Goal: Task Accomplishment & Management: Complete application form

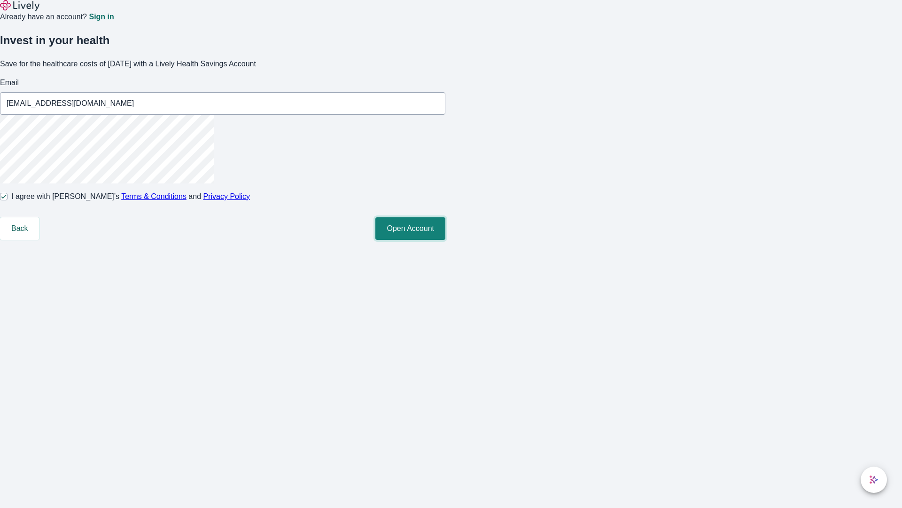
click at [446, 240] on button "Open Account" at bounding box center [410, 228] width 70 height 23
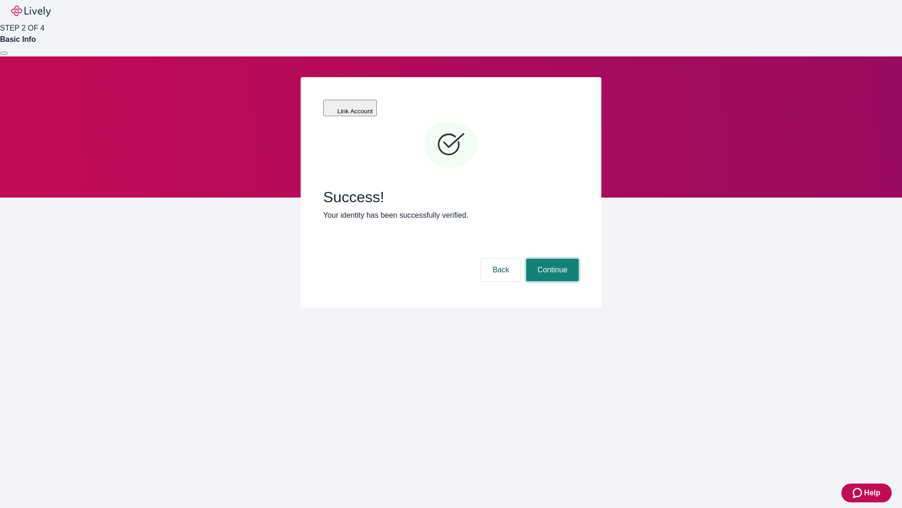
click at [551, 258] on button "Continue" at bounding box center [552, 269] width 53 height 23
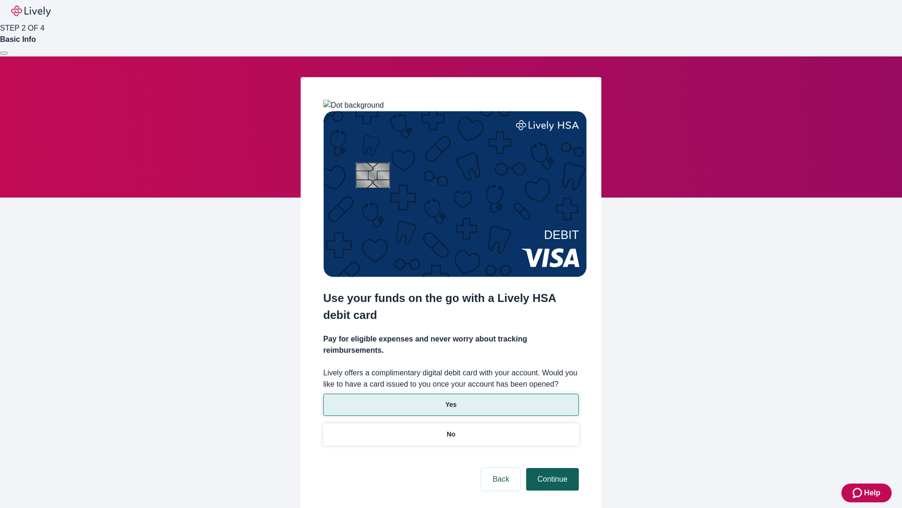
click at [451, 429] on p "No" at bounding box center [451, 434] width 9 height 10
click at [551, 468] on button "Continue" at bounding box center [552, 479] width 53 height 23
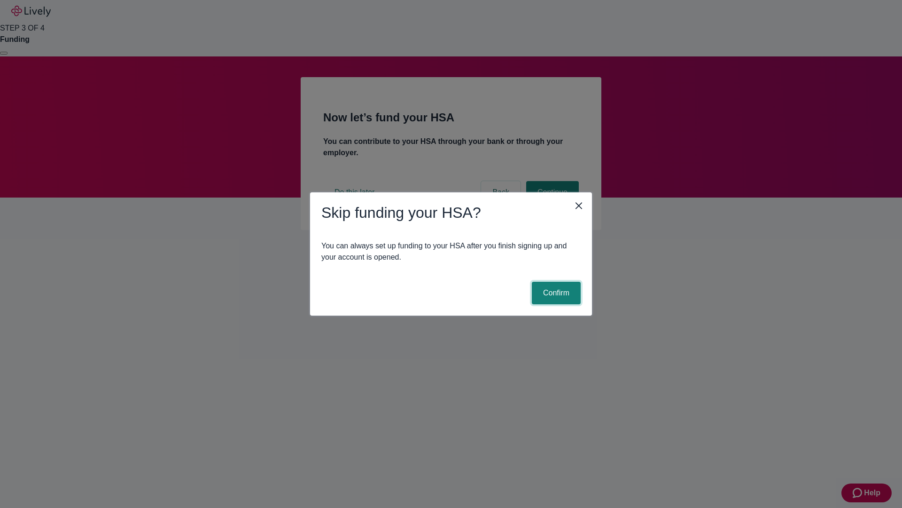
click at [555, 293] on button "Confirm" at bounding box center [556, 293] width 49 height 23
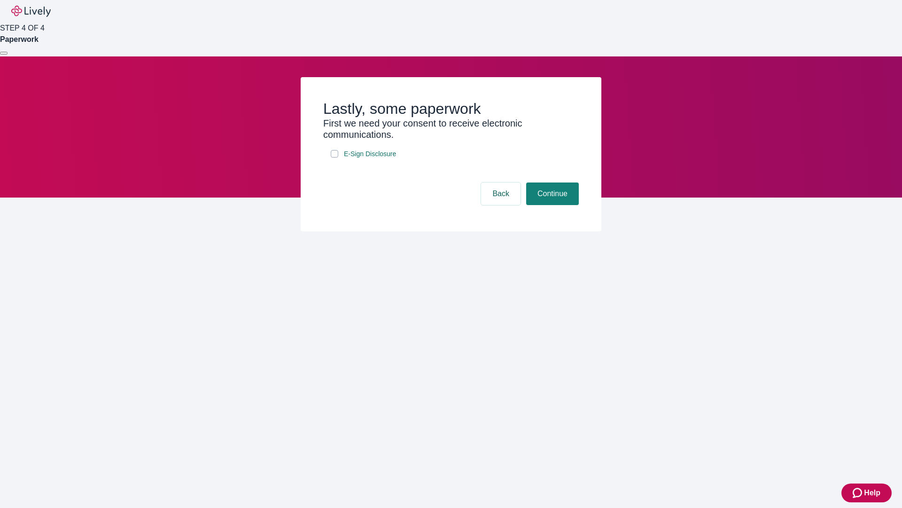
click at [335, 157] on input "E-Sign Disclosure" at bounding box center [335, 154] width 8 height 8
checkbox input "true"
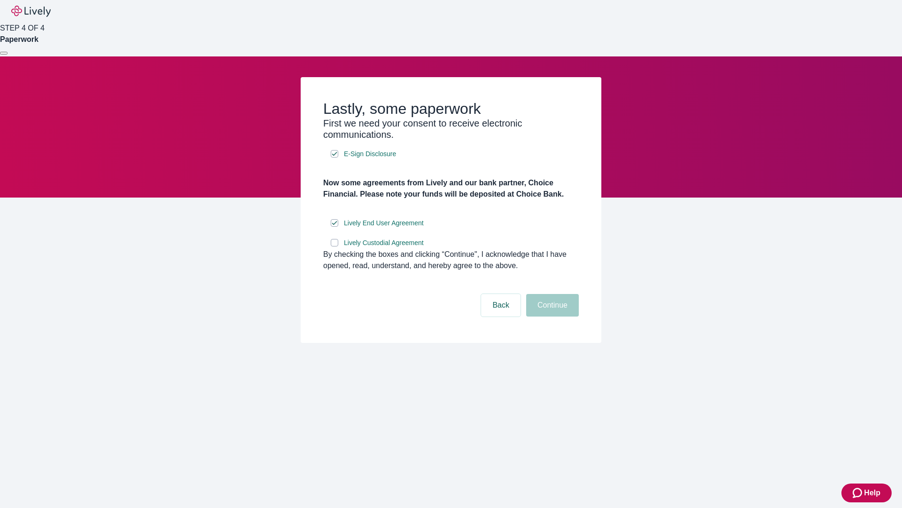
click at [335, 246] on input "Lively Custodial Agreement" at bounding box center [335, 243] width 8 height 8
checkbox input "true"
click at [551, 316] on button "Continue" at bounding box center [552, 305] width 53 height 23
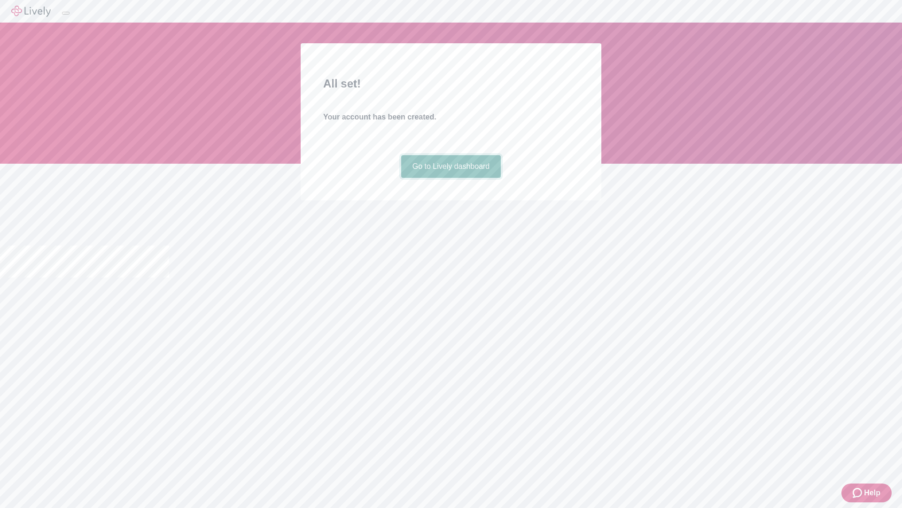
click at [451, 178] on link "Go to Lively dashboard" at bounding box center [451, 166] width 100 height 23
